Goal: Information Seeking & Learning: Understand process/instructions

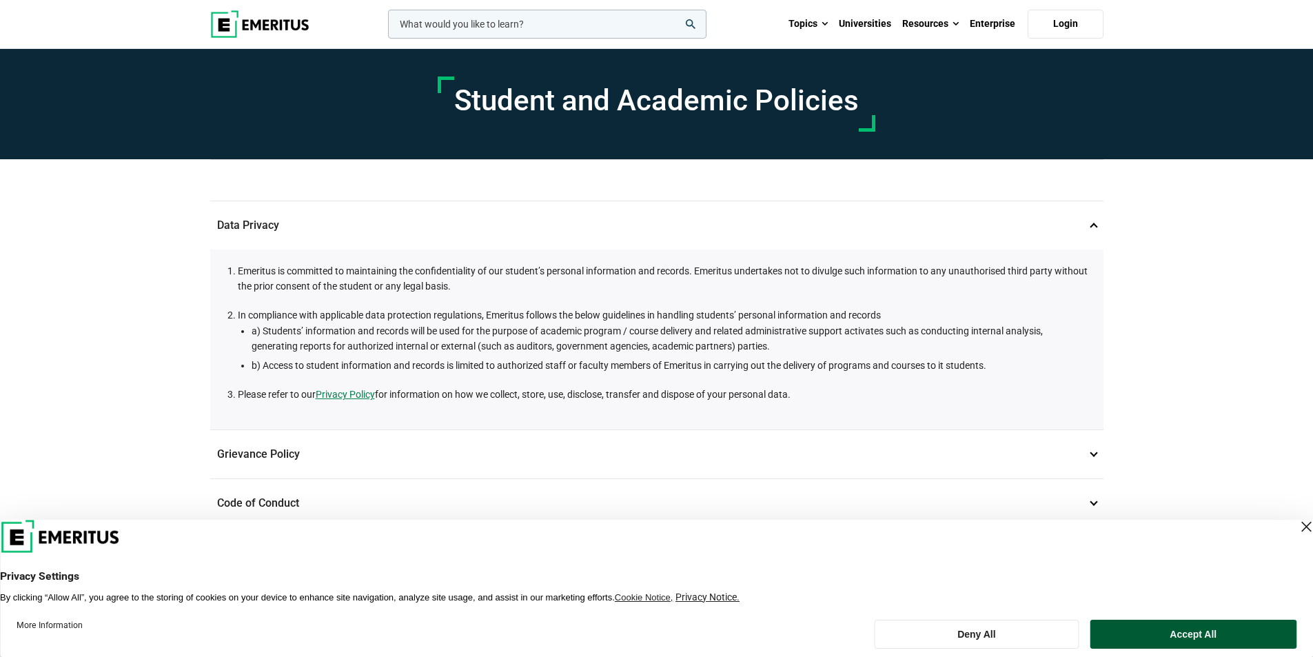
click at [1220, 635] on button "Accept All" at bounding box center [1193, 634] width 206 height 29
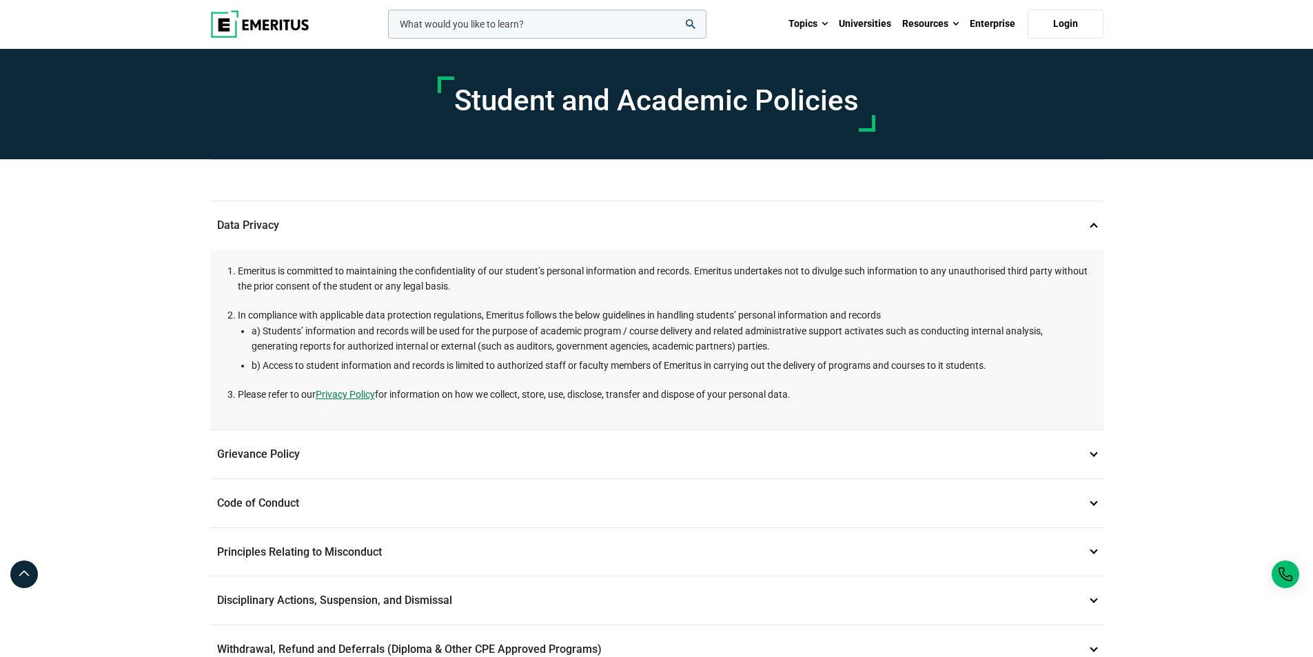
click at [1095, 451] on p "Grievance Policy 2" at bounding box center [656, 454] width 893 height 48
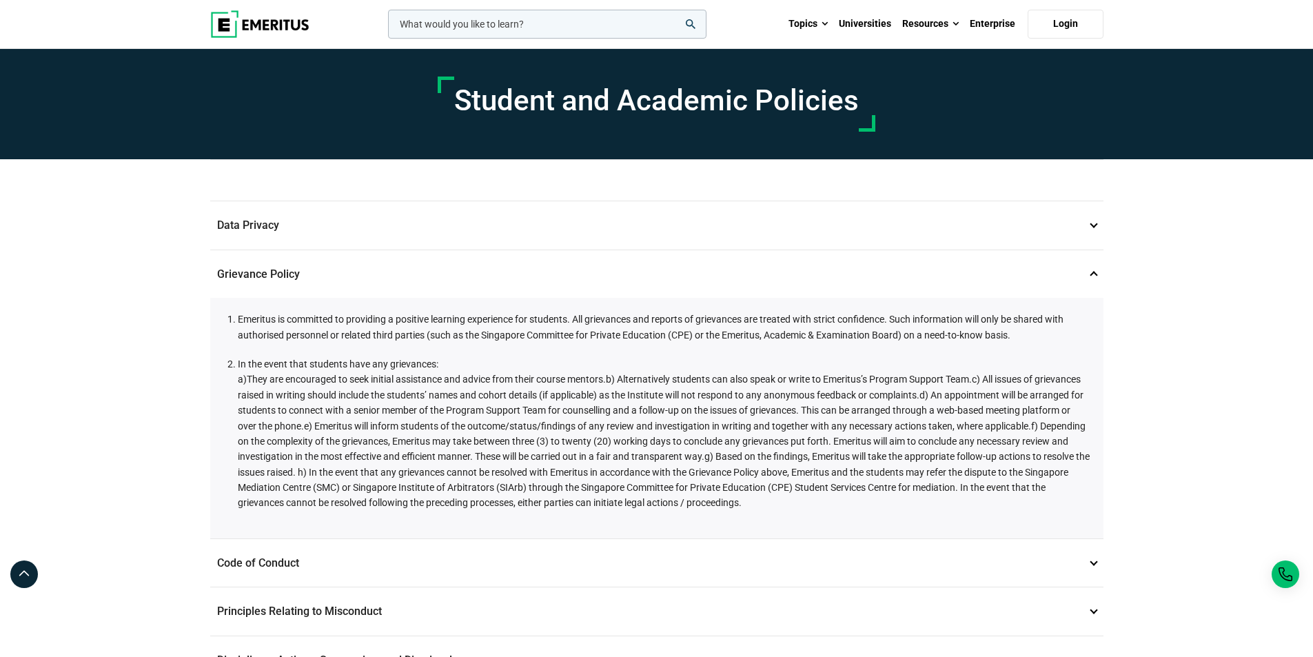
click at [1092, 273] on p "Grievance Policy 2" at bounding box center [656, 274] width 893 height 48
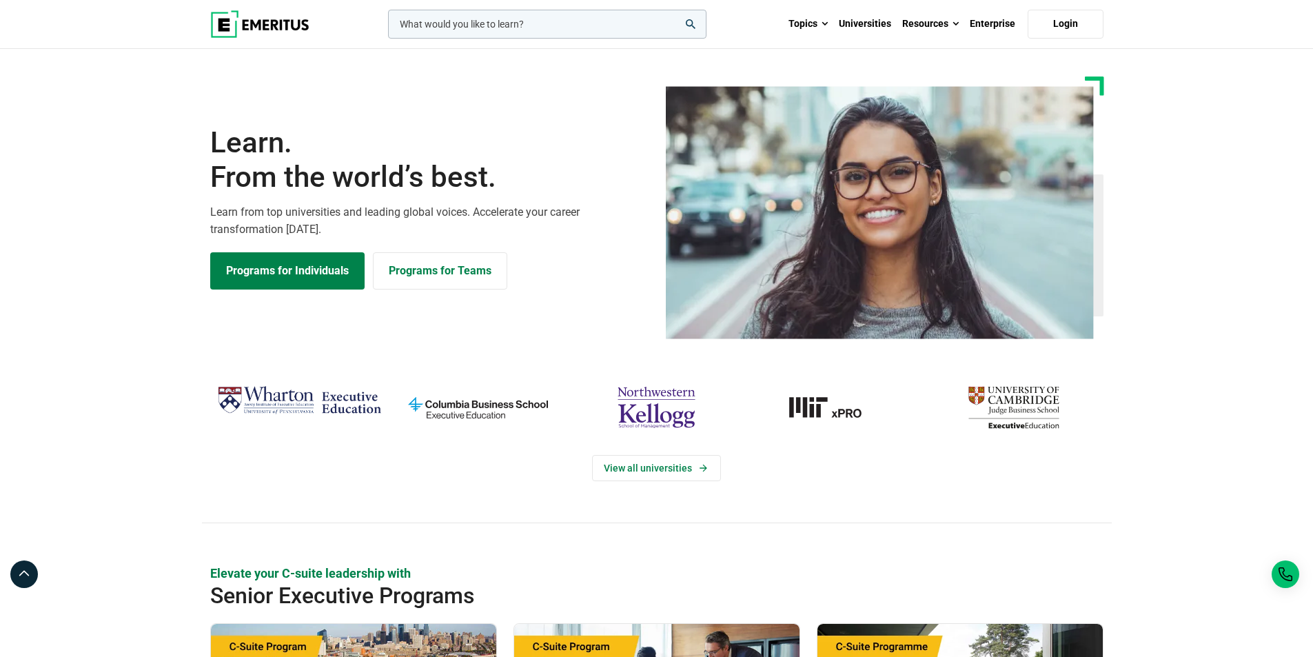
click at [409, 24] on input "woocommerce-product-search-field-0" at bounding box center [547, 24] width 318 height 29
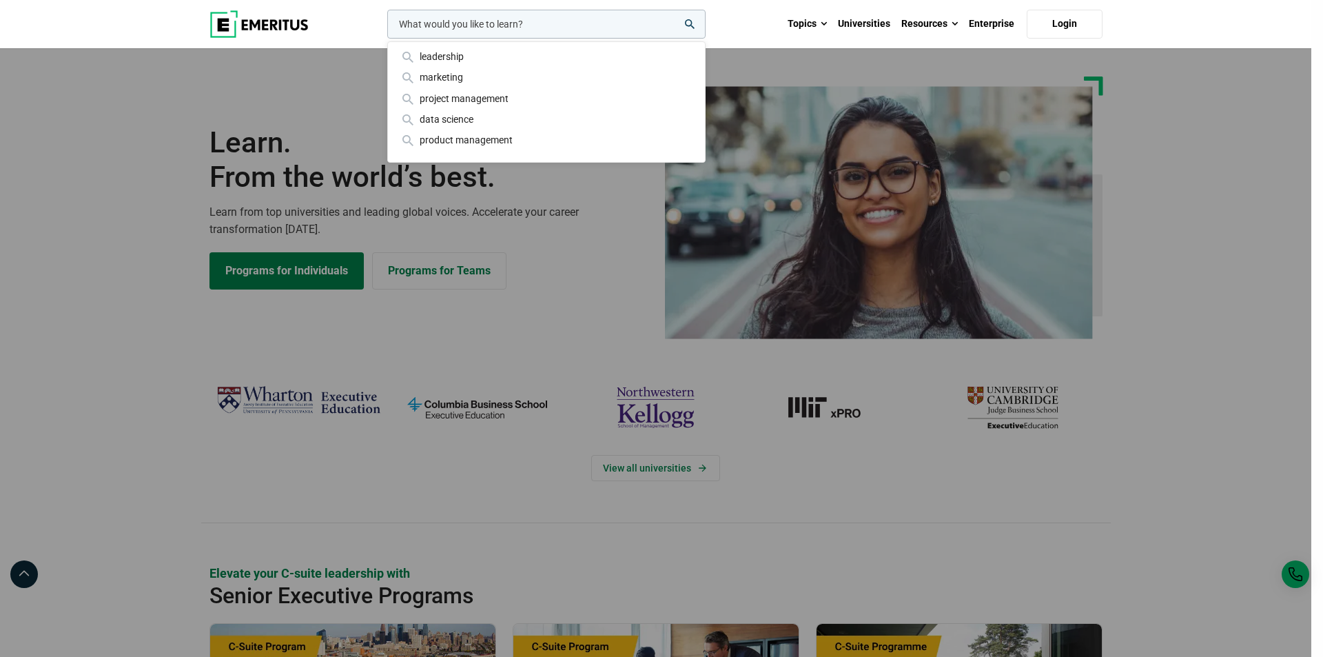
drag, startPoint x: 318, startPoint y: 22, endPoint x: 241, endPoint y: 24, distance: 77.2
click at [241, 24] on div "leadership marketing project management data science product management Topics …" at bounding box center [656, 24] width 910 height 48
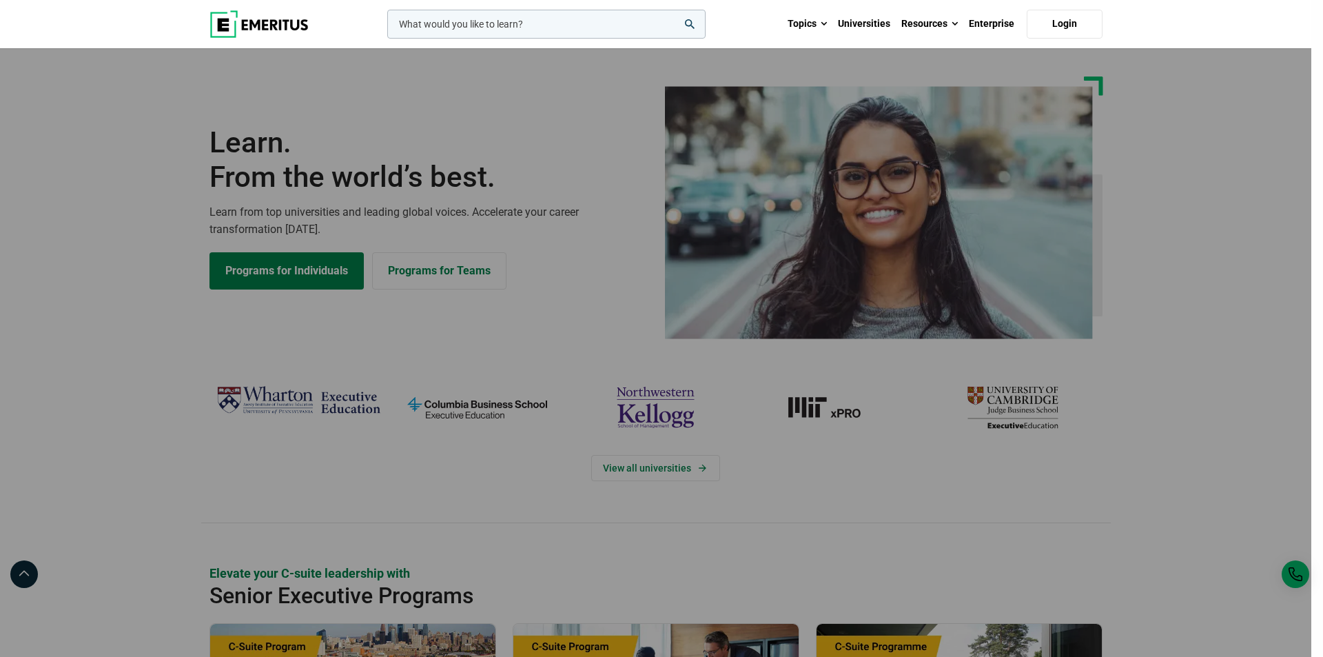
click at [443, 24] on input "woocommerce-product-search-field-0" at bounding box center [546, 24] width 318 height 29
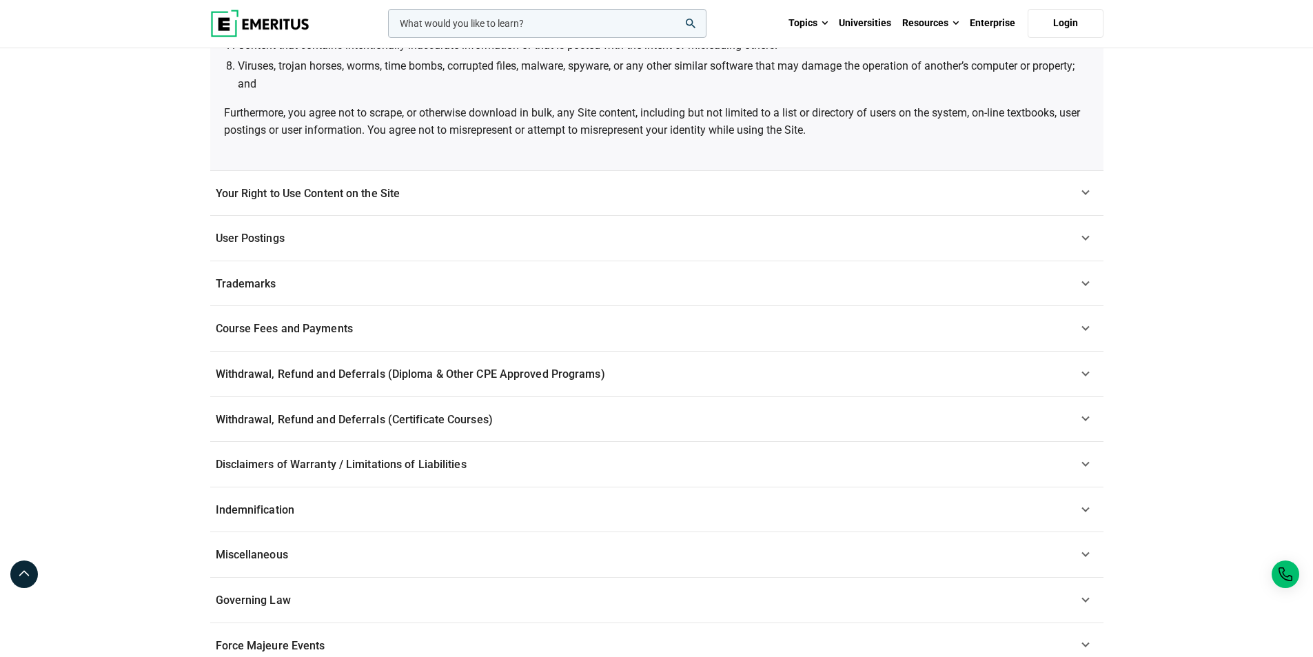
scroll to position [758, 0]
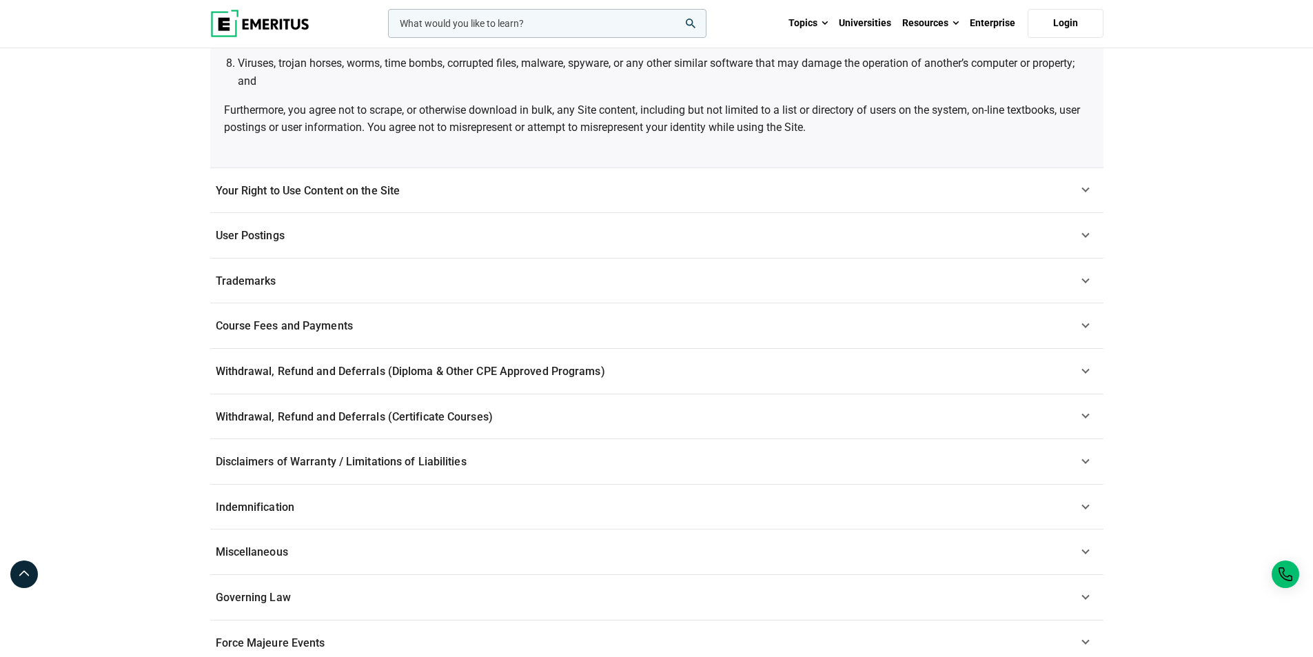
click at [304, 371] on span "Withdrawal, Refund and Deferrals (Diploma & Other CPE Approved Programs)" at bounding box center [410, 371] width 389 height 13
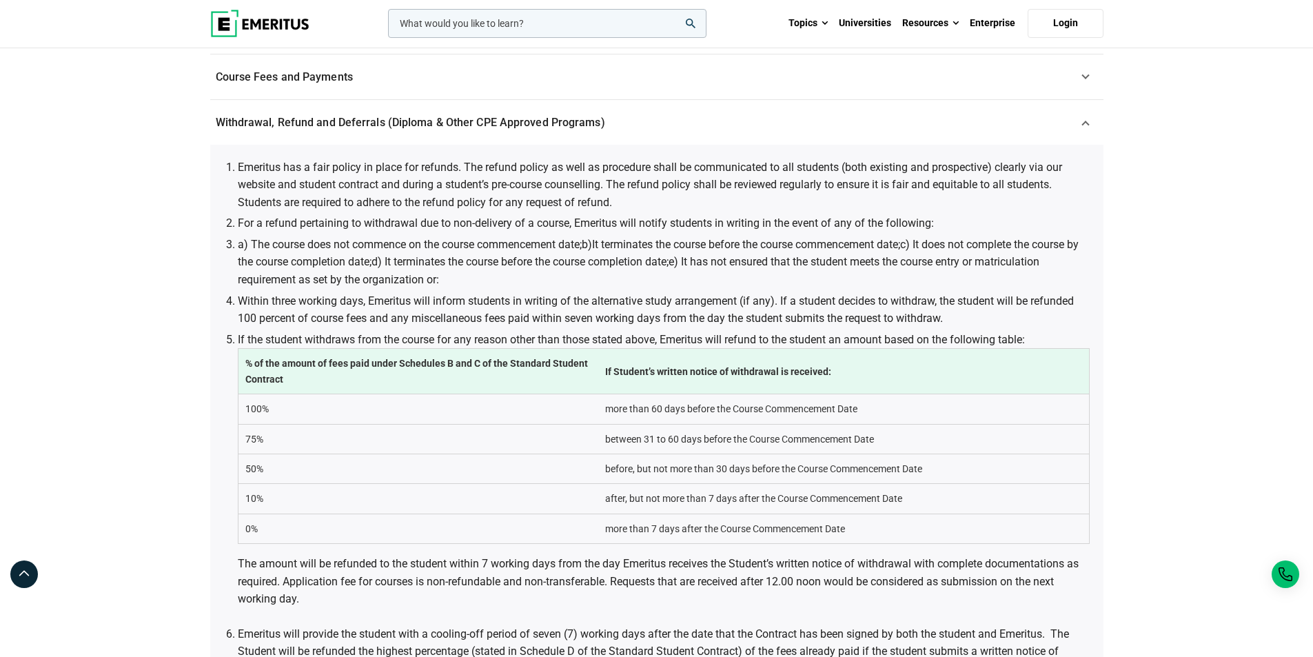
scroll to position [591, 0]
